Goal: Information Seeking & Learning: Learn about a topic

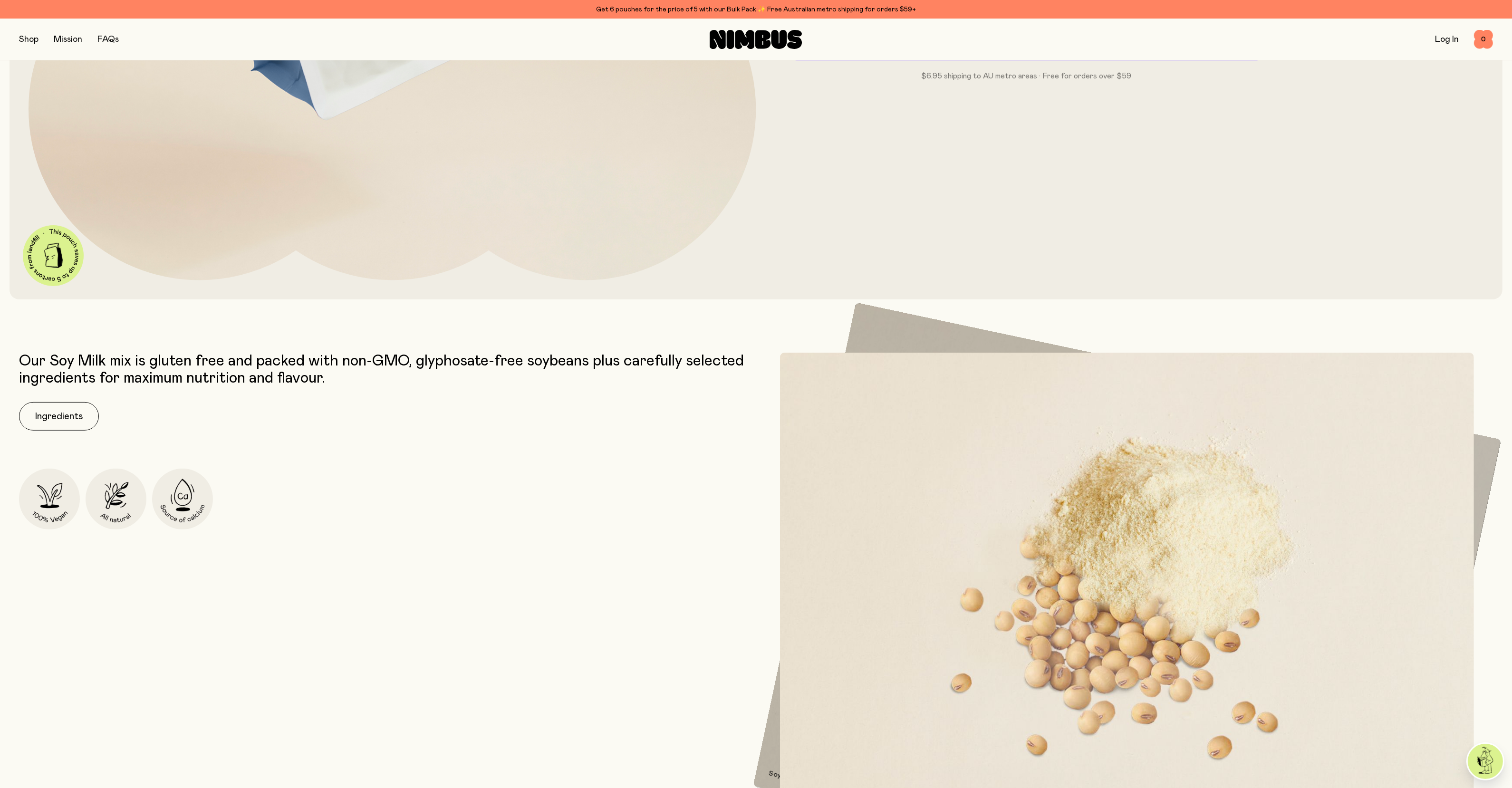
scroll to position [532, 0]
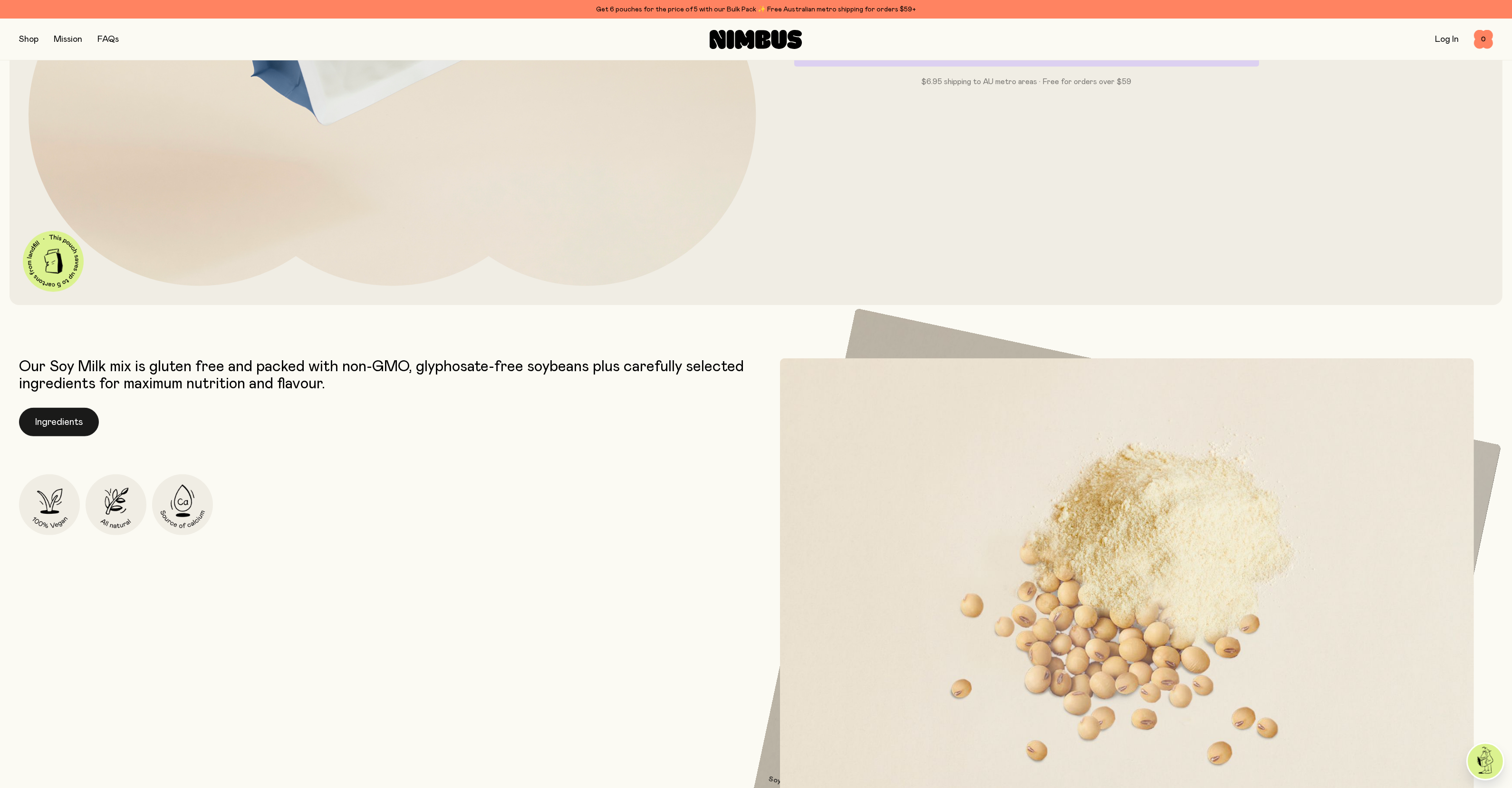
click at [53, 424] on button "Ingredients" at bounding box center [58, 422] width 80 height 28
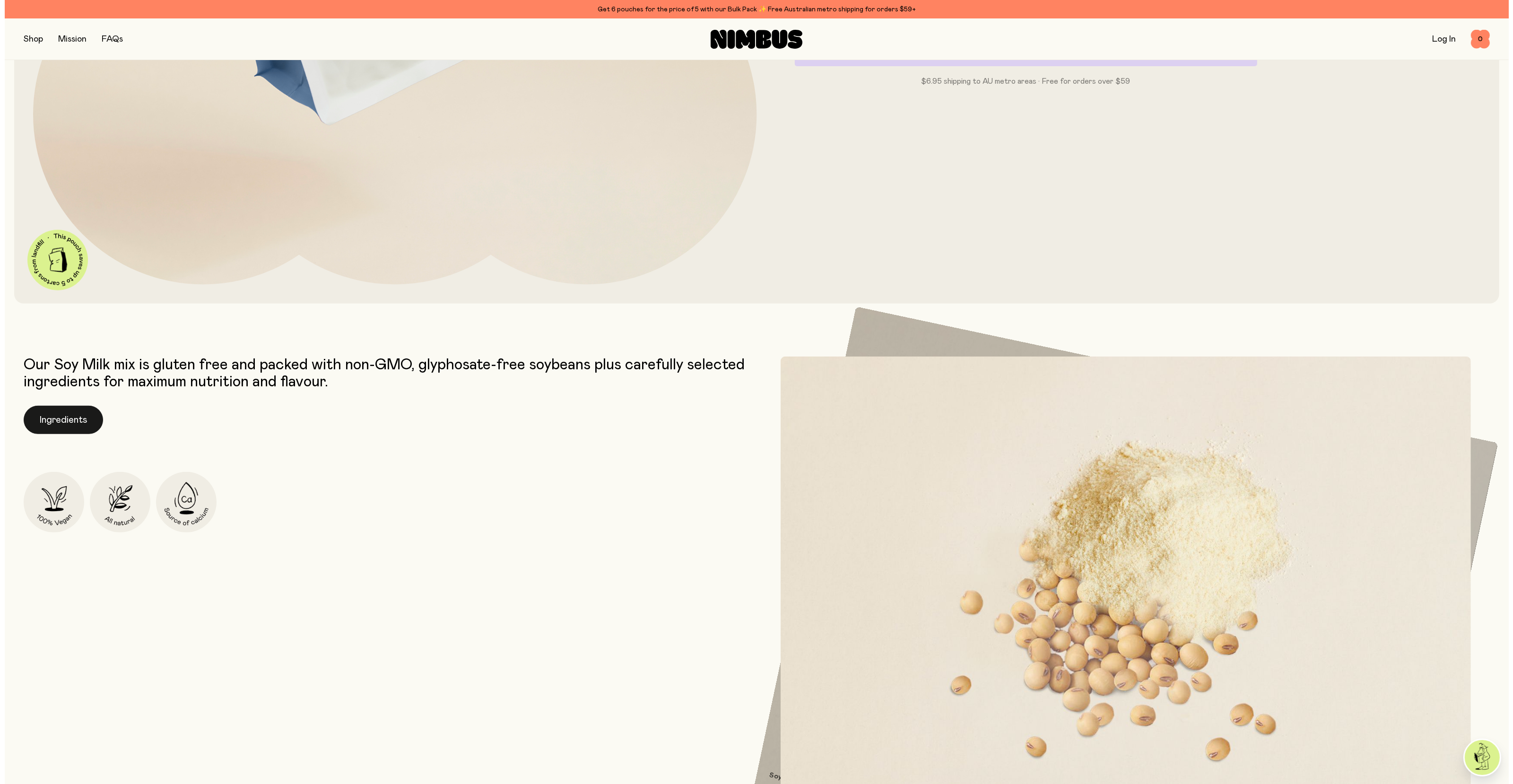
scroll to position [0, 0]
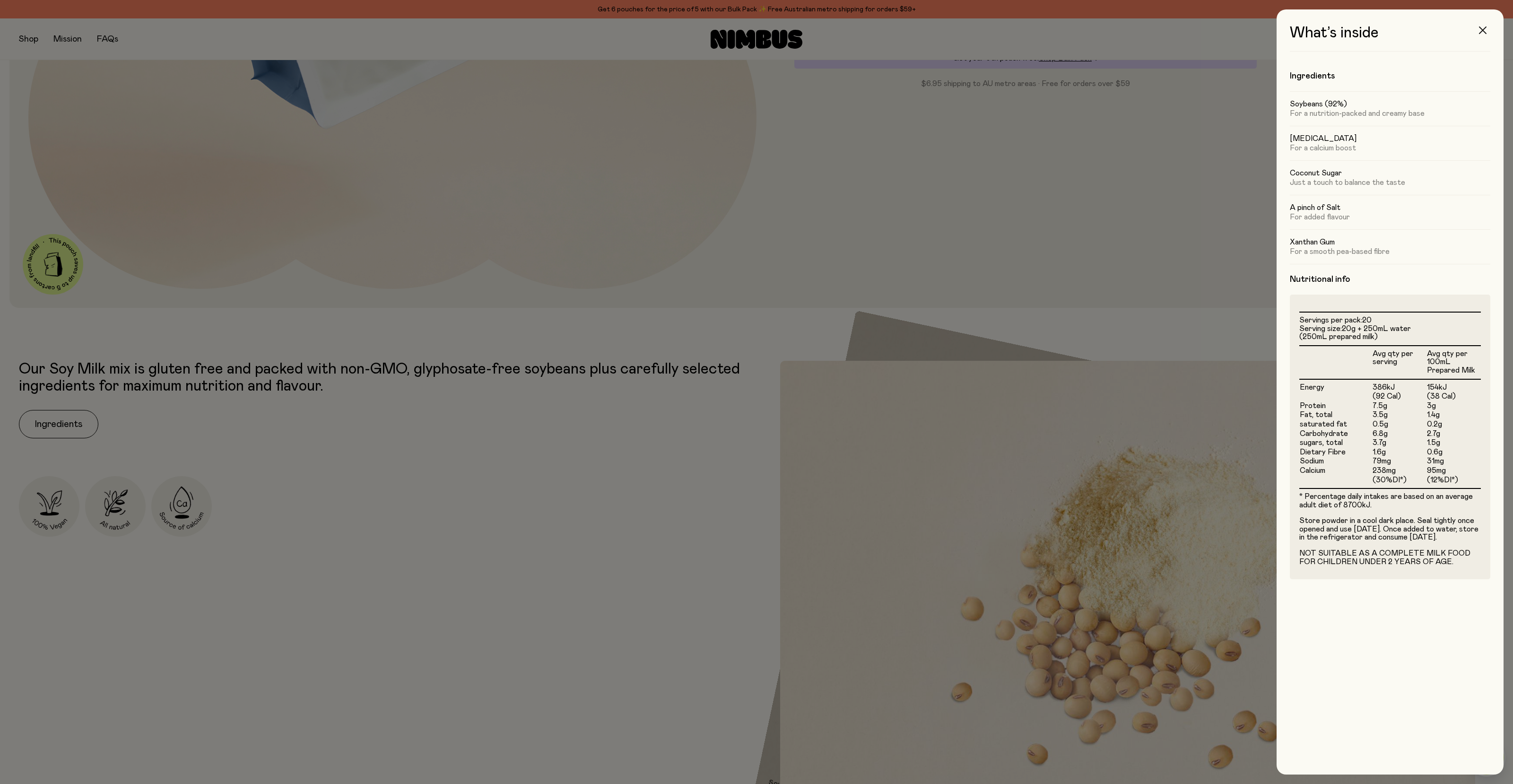
click at [1480, 30] on icon "button" at bounding box center [1482, 30] width 8 height 8
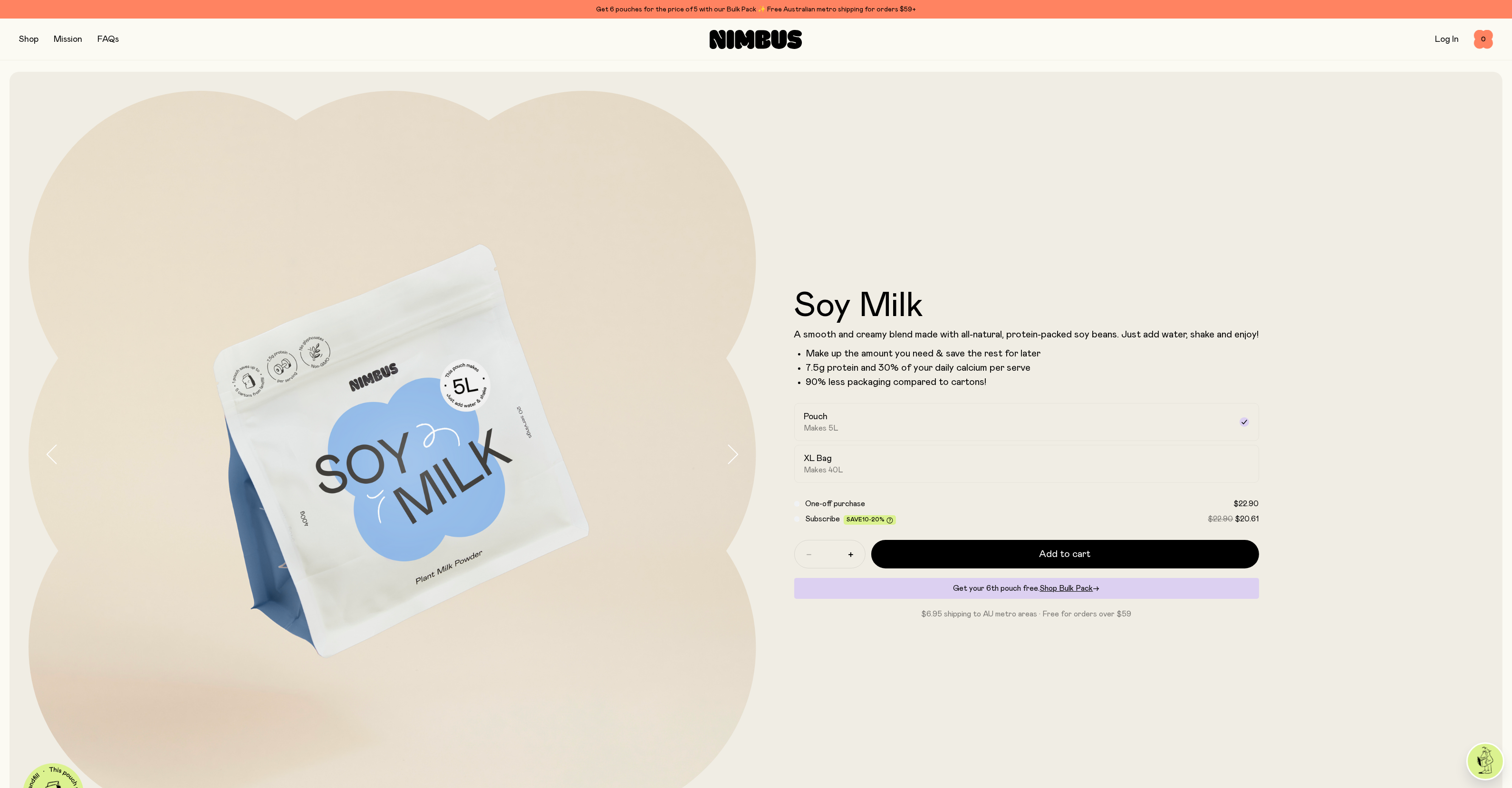
click at [111, 41] on link "FAQs" at bounding box center [108, 40] width 21 height 8
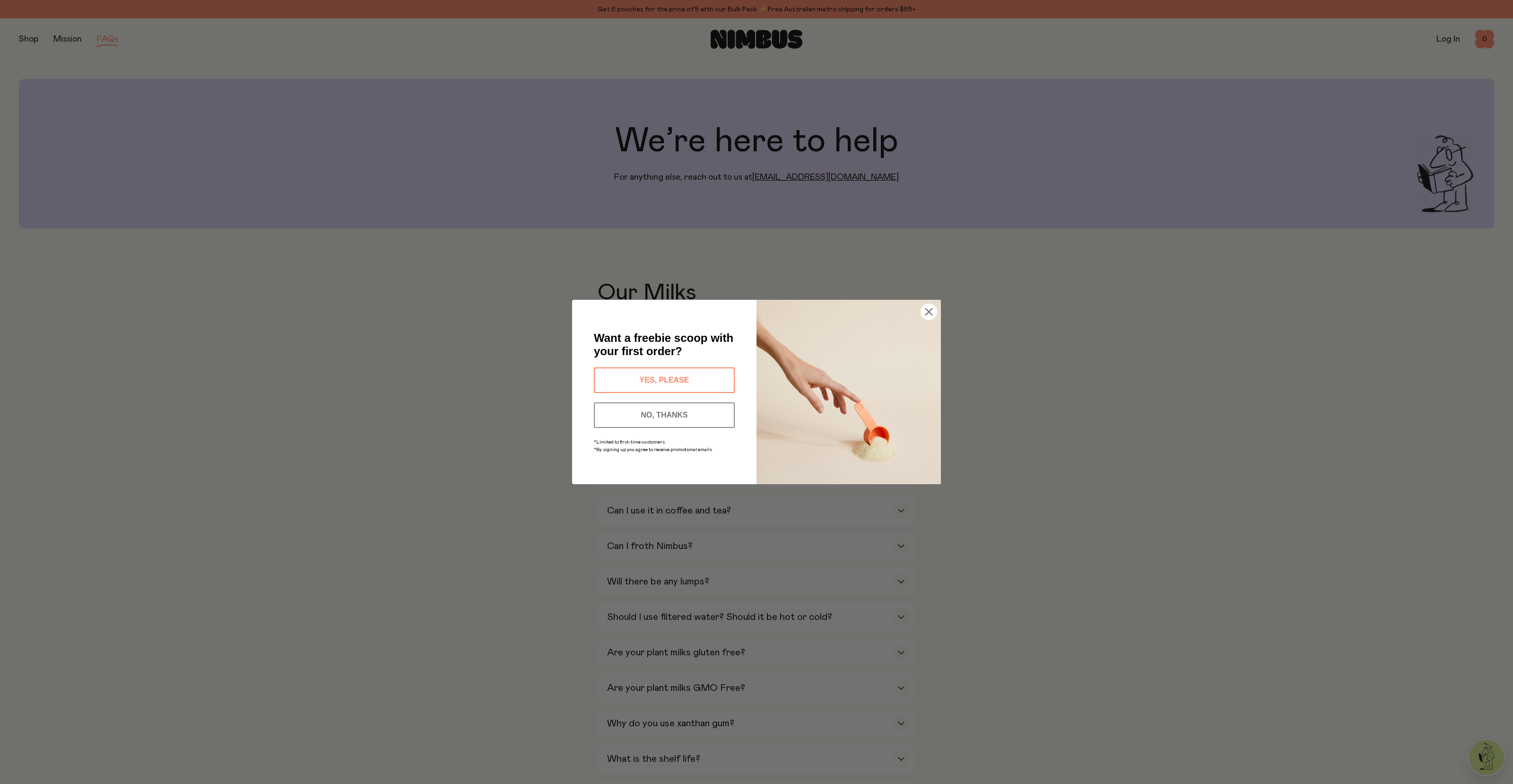
click at [928, 308] on circle "Close dialog" at bounding box center [929, 312] width 16 height 16
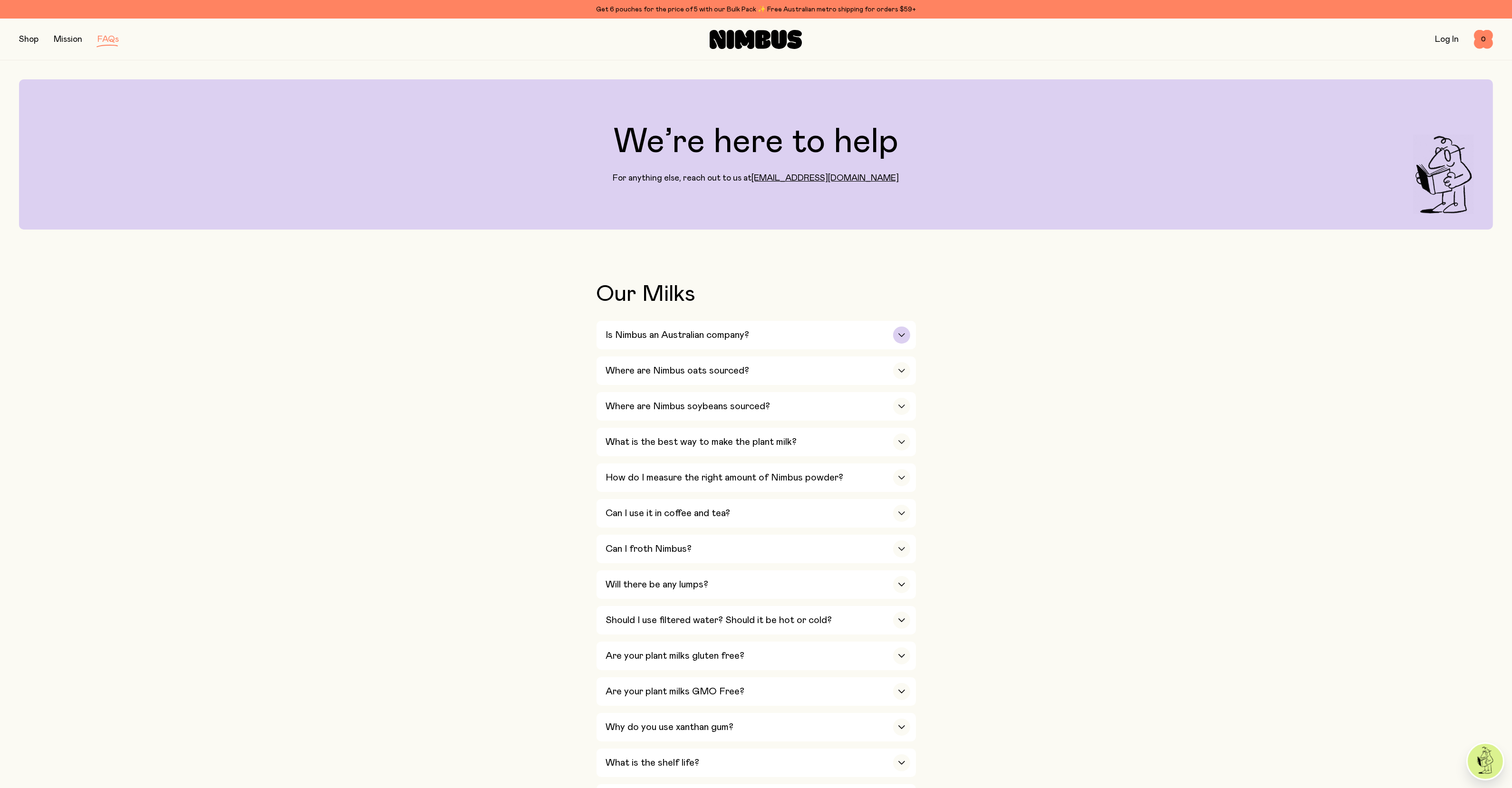
click at [737, 336] on h3 "Is Nimbus an Australian company?" at bounding box center [677, 335] width 143 height 11
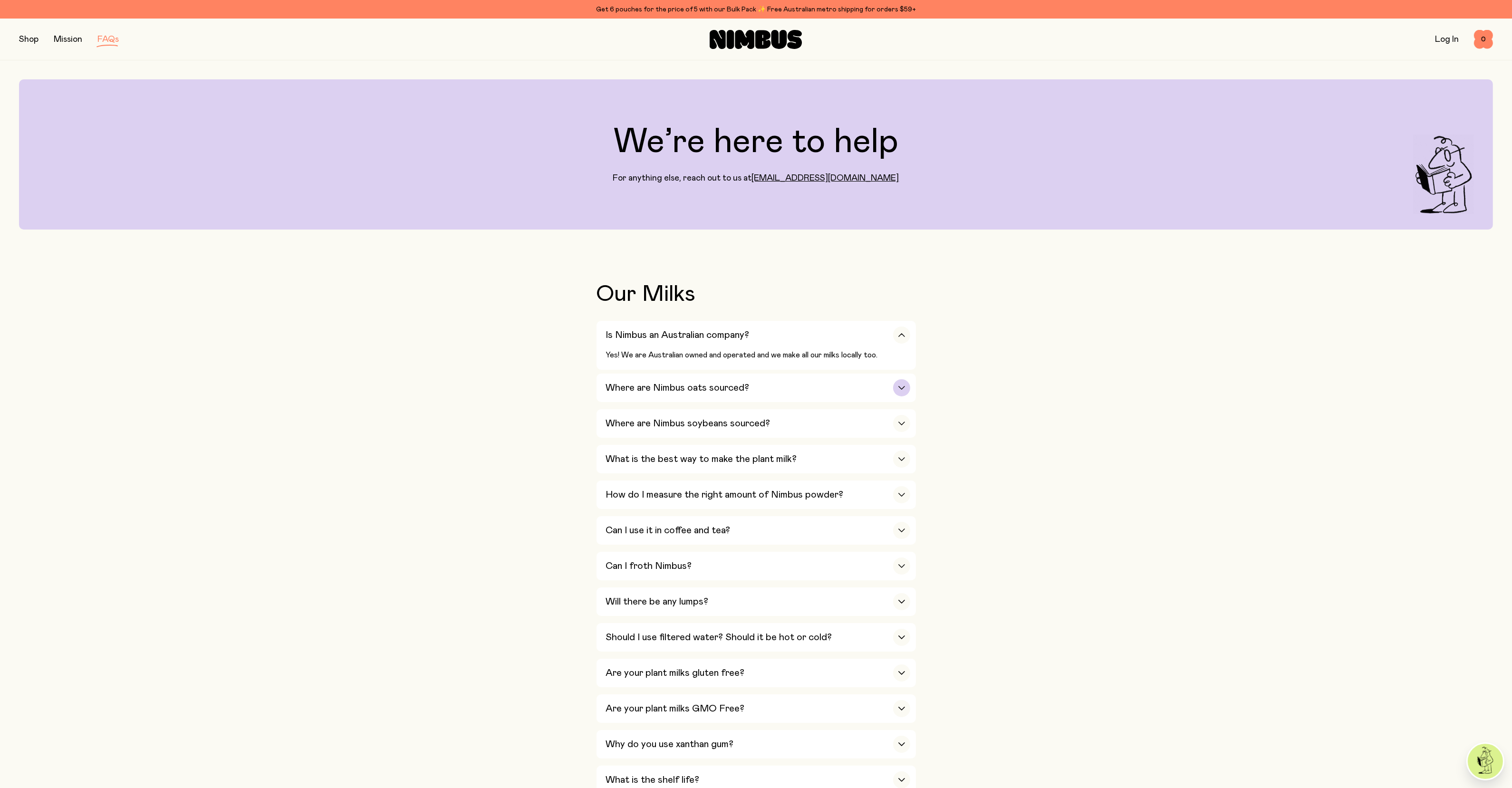
click at [662, 388] on h3 "Where are Nimbus oats sourced?" at bounding box center [677, 387] width 143 height 11
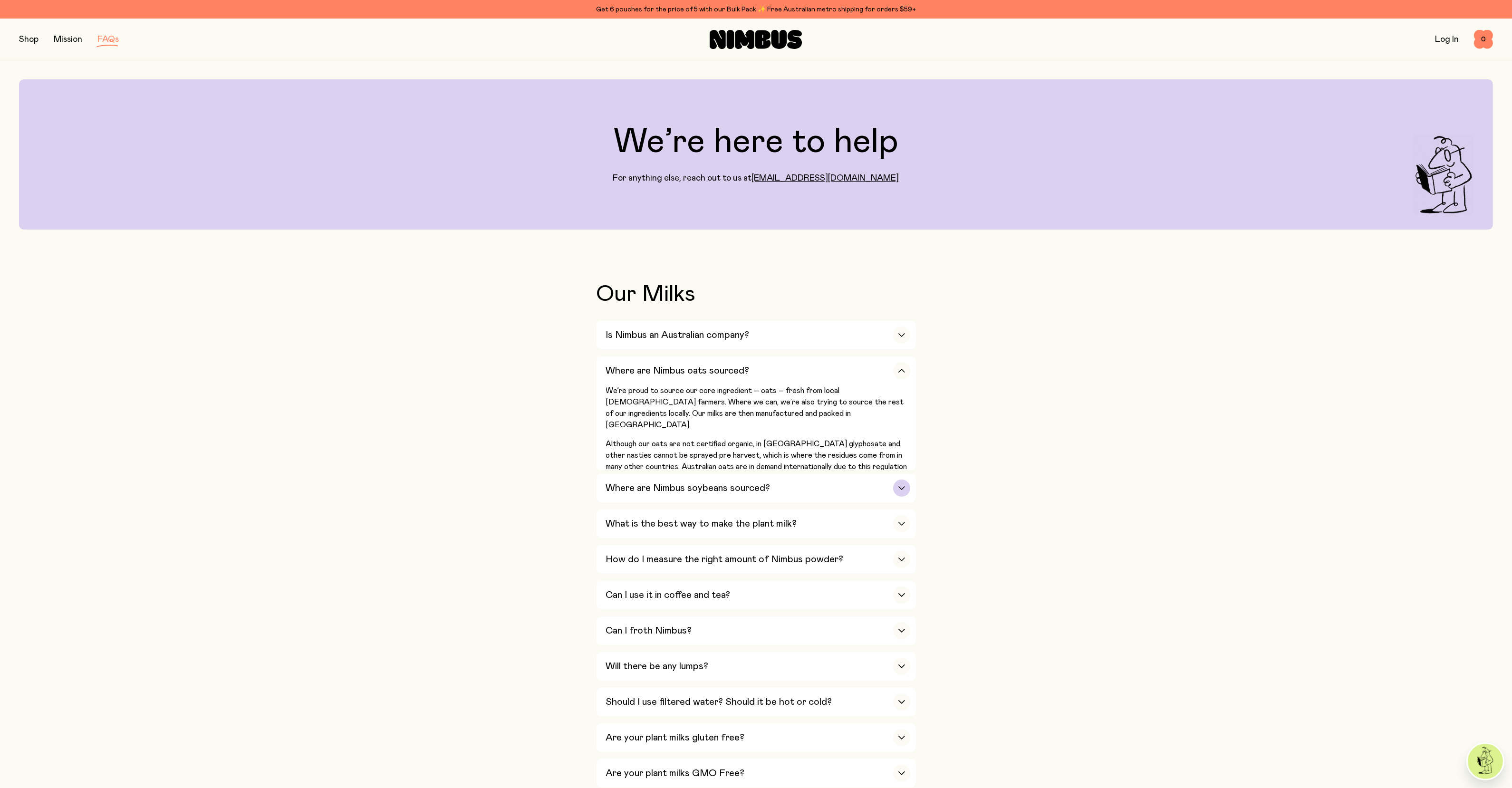
click at [657, 489] on h3 "Where are Nimbus soybeans sourced?" at bounding box center [688, 488] width 165 height 11
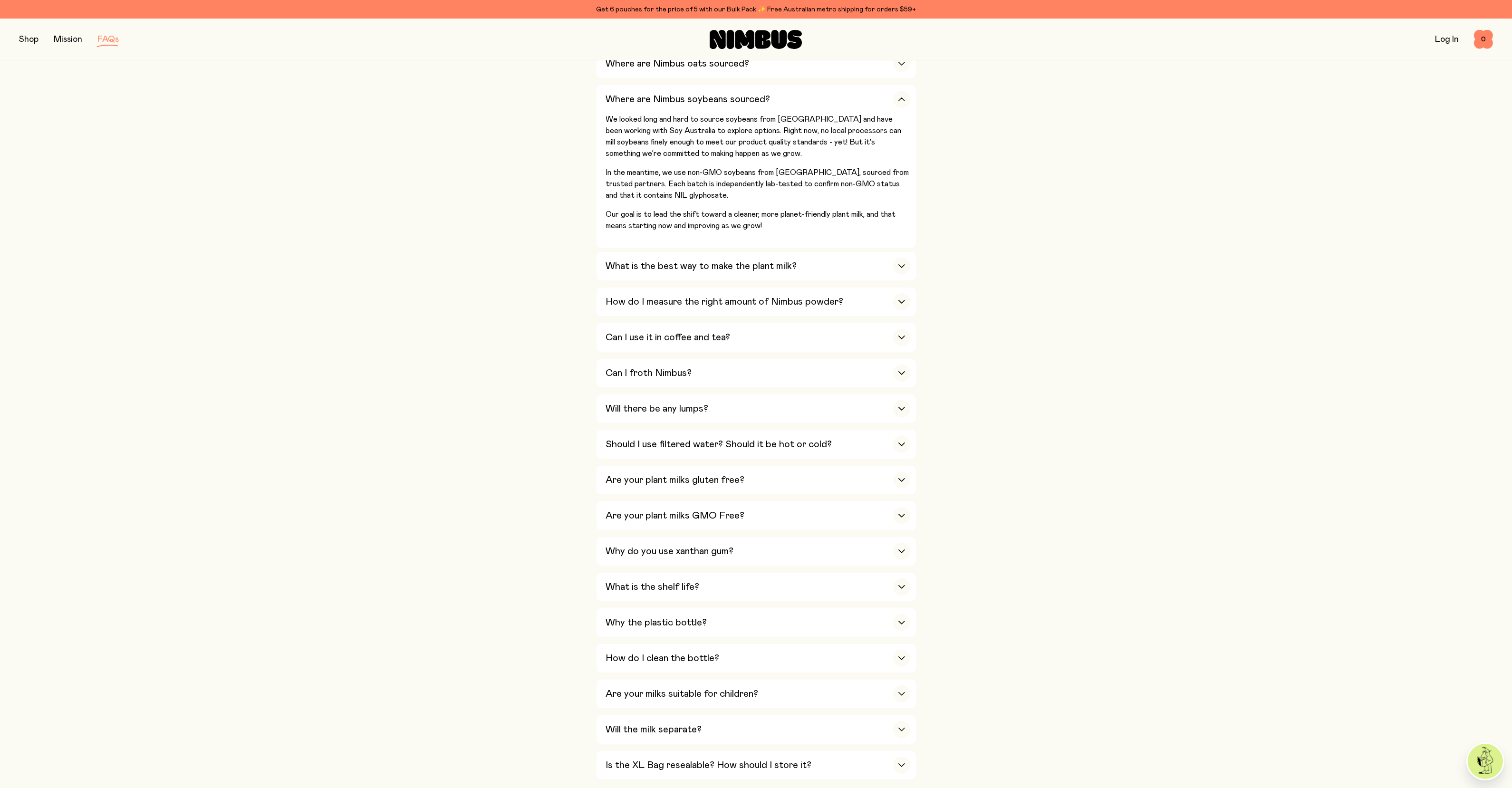
scroll to position [237, 0]
